Goal: Transaction & Acquisition: Purchase product/service

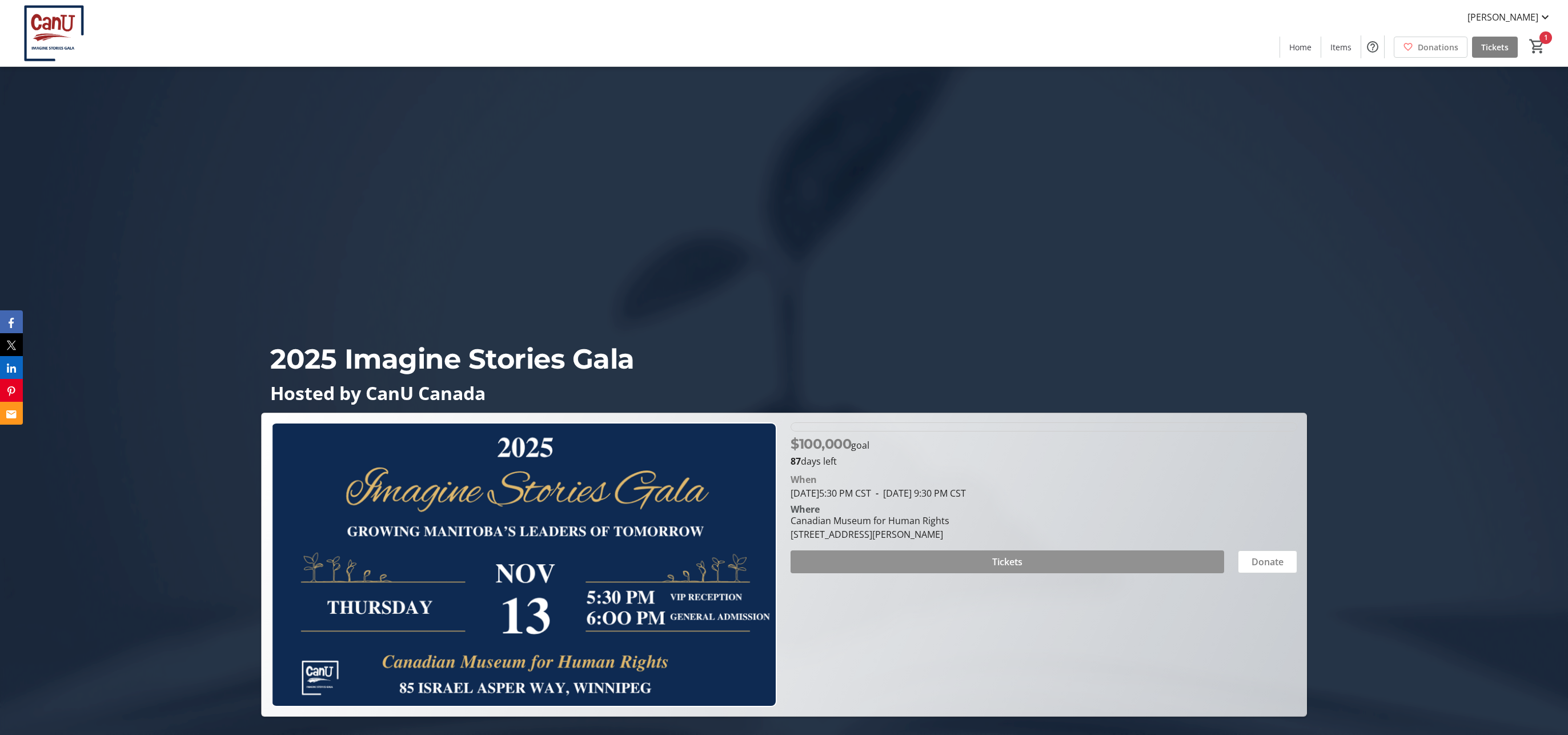
click at [1020, 564] on span "Tickets" at bounding box center [1007, 562] width 30 height 14
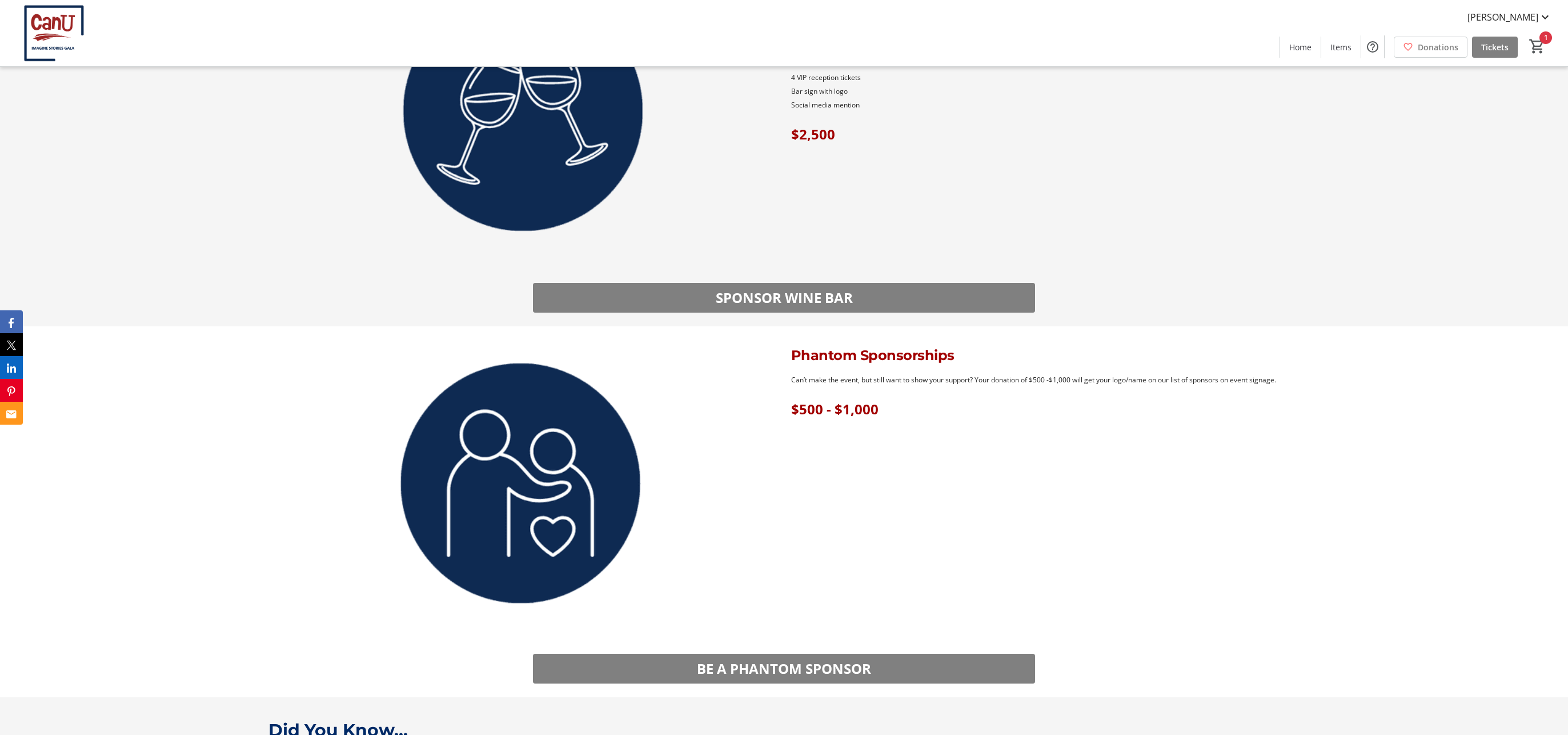
scroll to position [2408, 0]
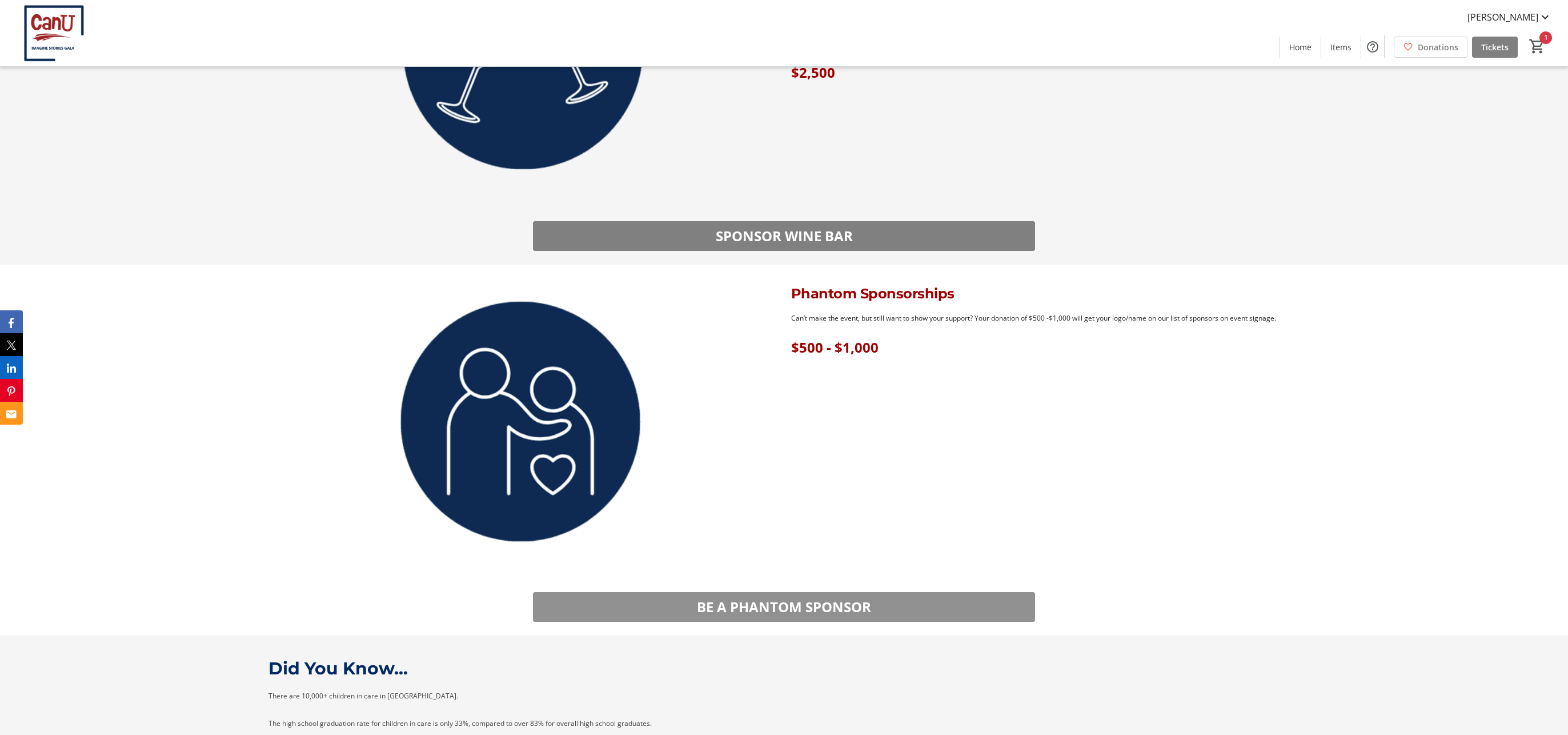
click at [812, 603] on span "BE A PHANTOM SPONSOR" at bounding box center [784, 606] width 175 height 21
